Goal: Information Seeking & Learning: Learn about a topic

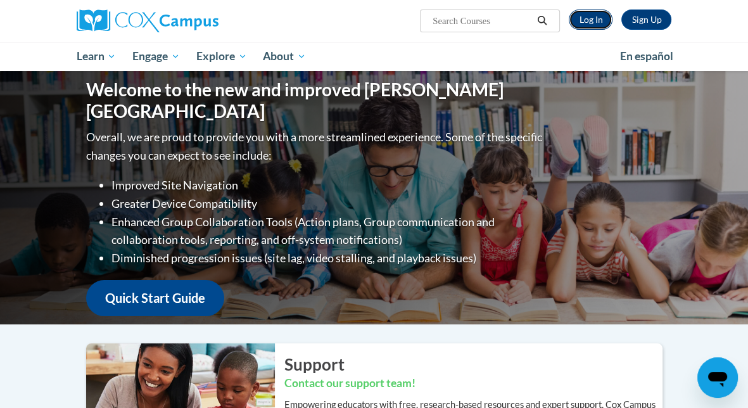
click at [588, 21] on link "Log In" at bounding box center [591, 20] width 44 height 20
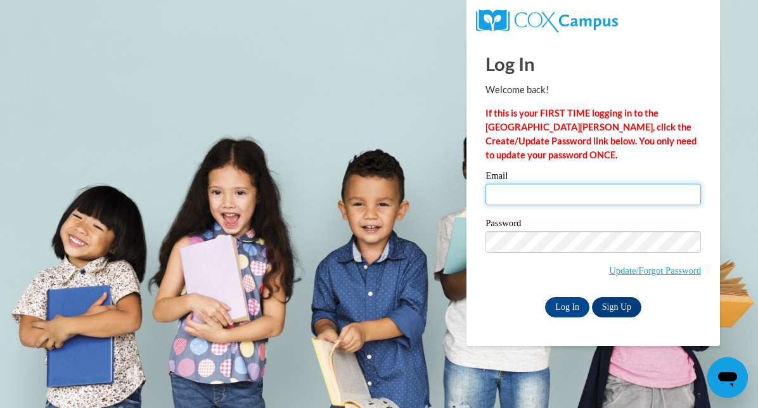
click at [516, 188] on input "Email" at bounding box center [592, 195] width 215 height 22
type input "hnmbuckman@gmail.com"
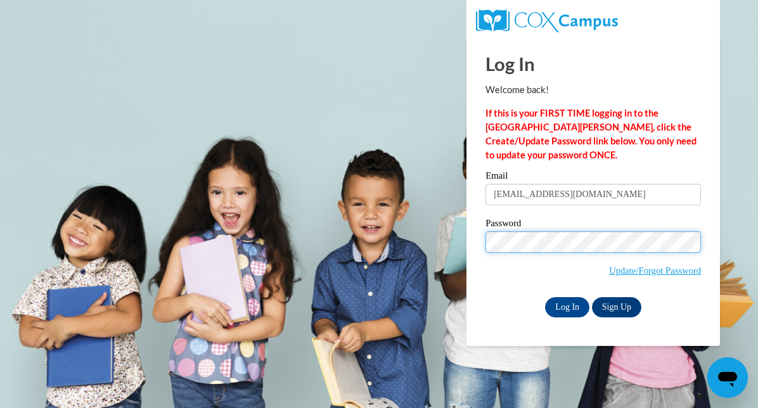
click at [545, 297] on input "Log In" at bounding box center [567, 307] width 44 height 20
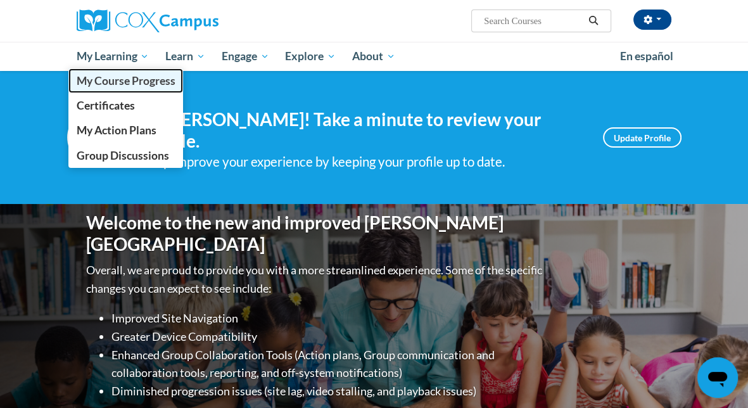
click at [132, 80] on span "My Course Progress" at bounding box center [125, 80] width 99 height 13
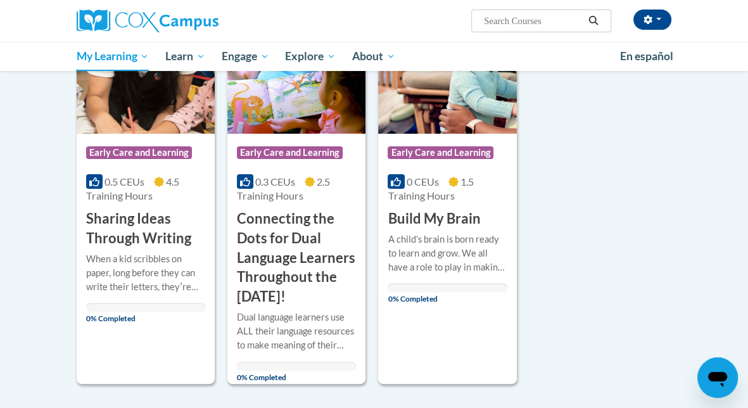
scroll to position [229, 0]
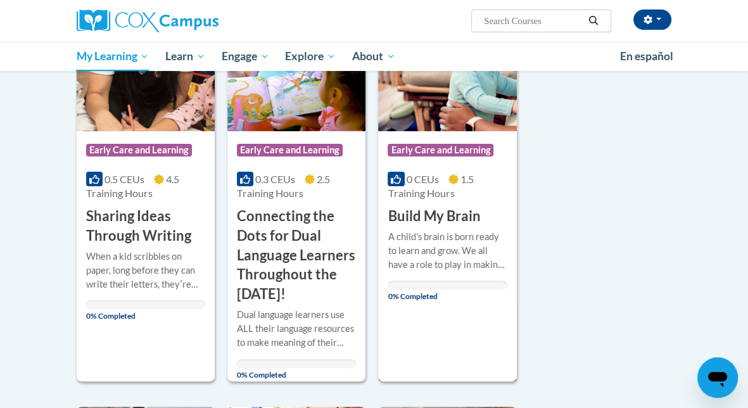
click at [454, 215] on h3 "Build My Brain" at bounding box center [434, 217] width 93 height 20
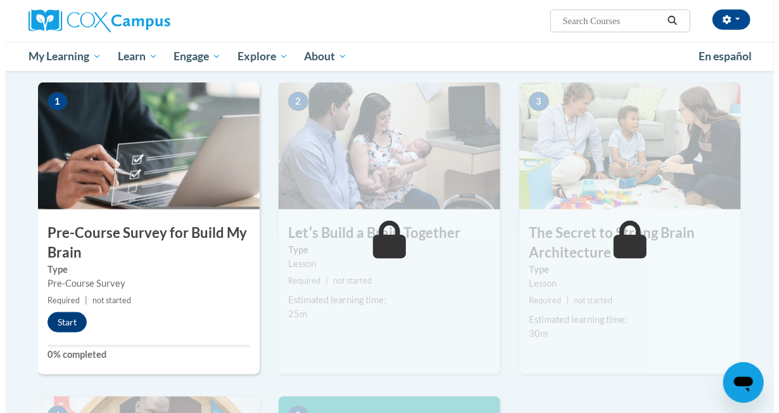
scroll to position [247, 0]
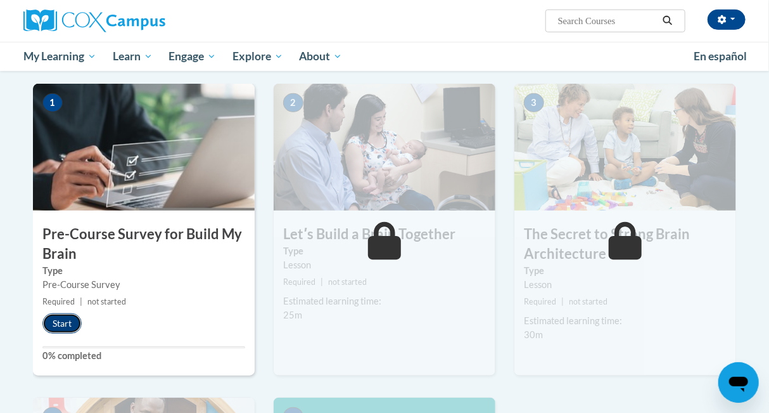
click at [66, 330] on button "Start" at bounding box center [61, 323] width 39 height 20
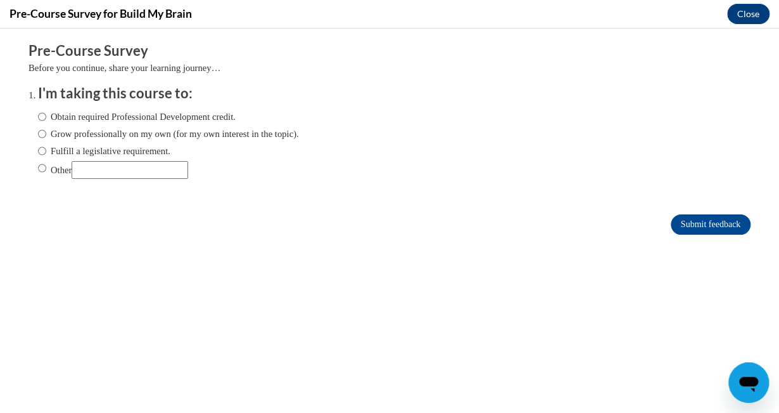
scroll to position [0, 0]
click at [38, 113] on input "Obtain required Professional Development credit." at bounding box center [42, 117] width 8 height 14
radio input "true"
click at [703, 216] on input "Submit feedback" at bounding box center [711, 224] width 80 height 20
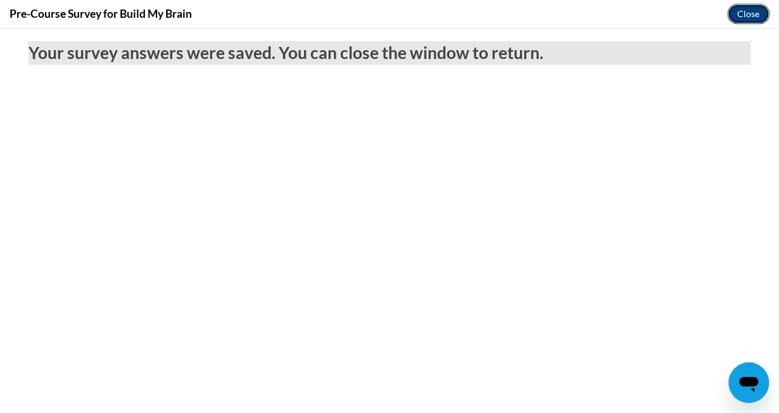
click at [748, 18] on button "Close" at bounding box center [748, 14] width 42 height 20
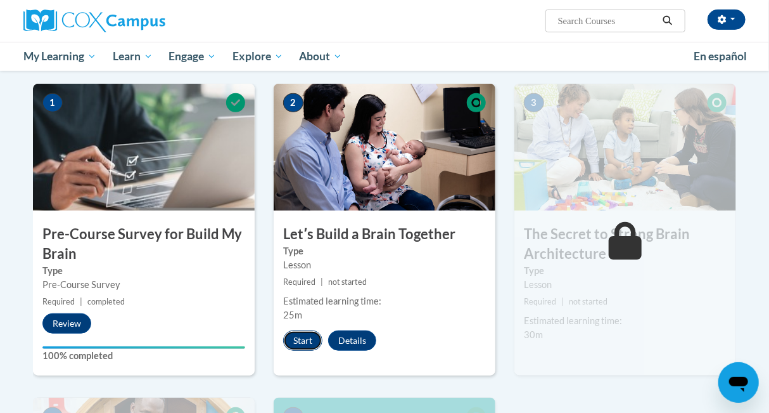
click at [311, 336] on button "Start" at bounding box center [302, 340] width 39 height 20
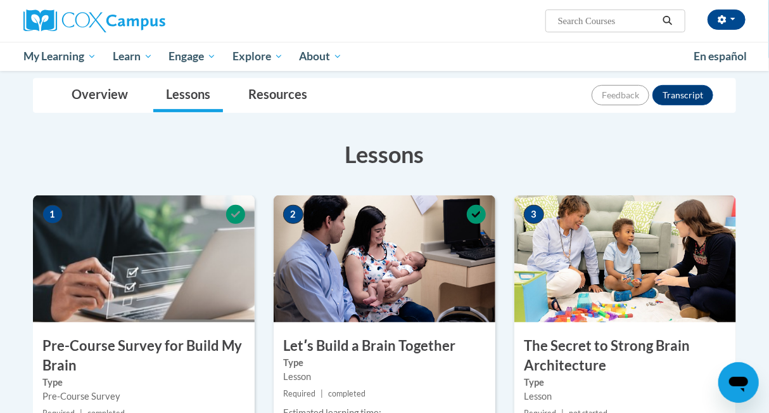
scroll to position [150, 0]
